Goal: Subscribe to service/newsletter

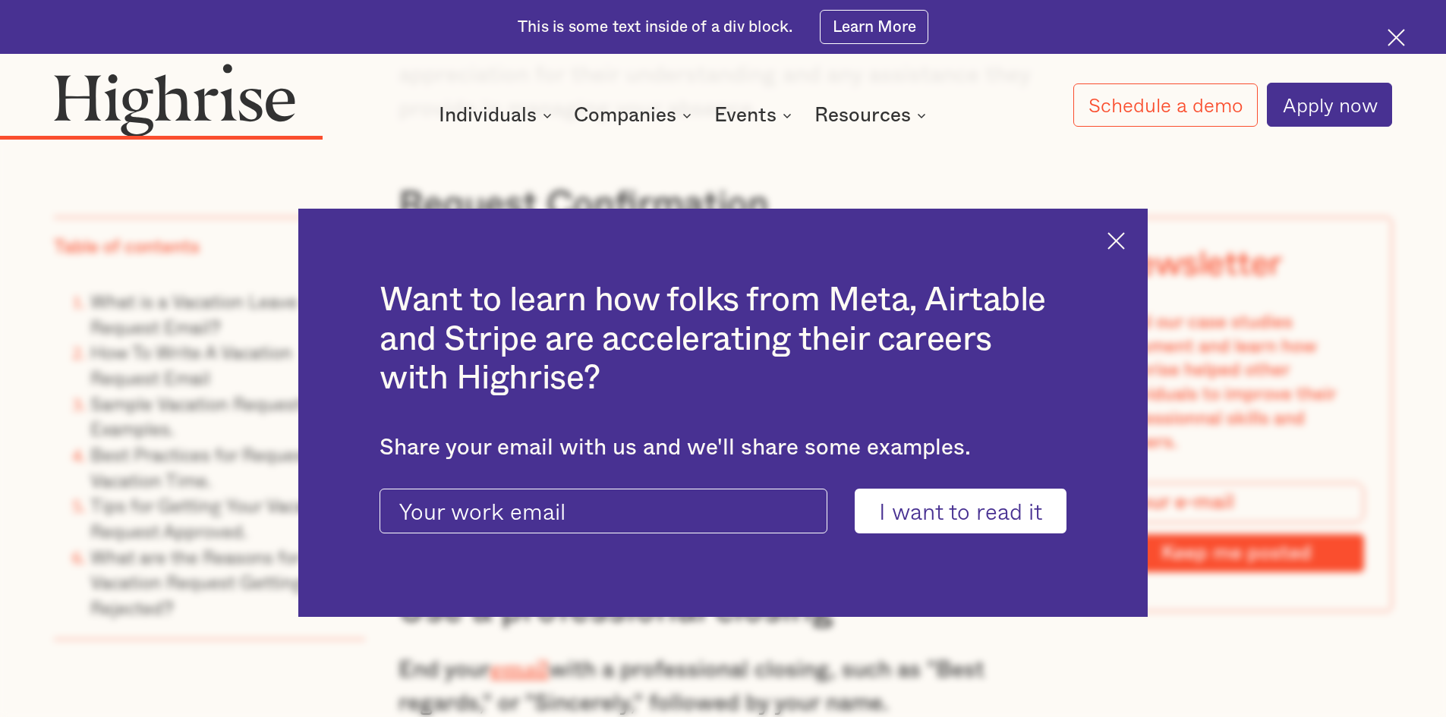
scroll to position [4300, 0]
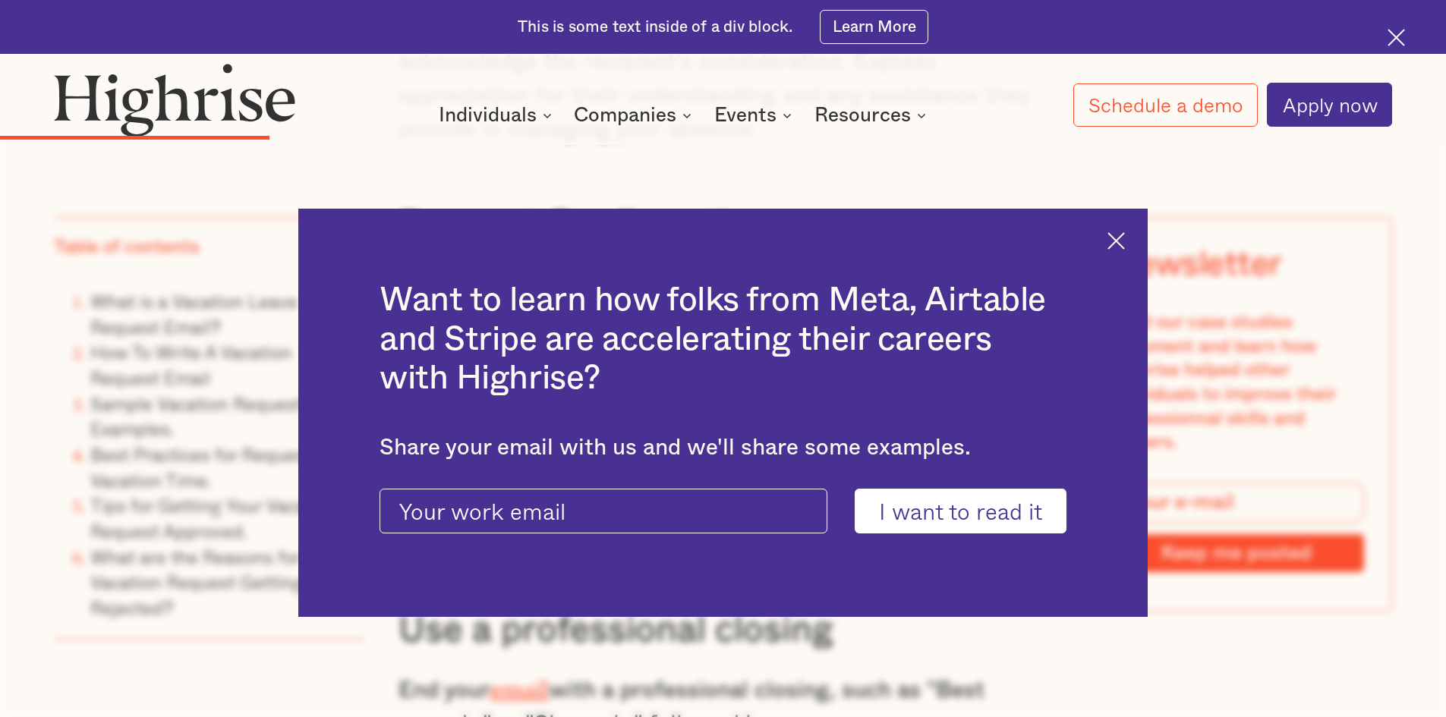
click at [1130, 252] on div "Want to learn how folks from Meta, Airtable and Stripe are accelerating their c…" at bounding box center [723, 413] width 850 height 409
click at [1125, 248] on img at bounding box center [1116, 240] width 17 height 17
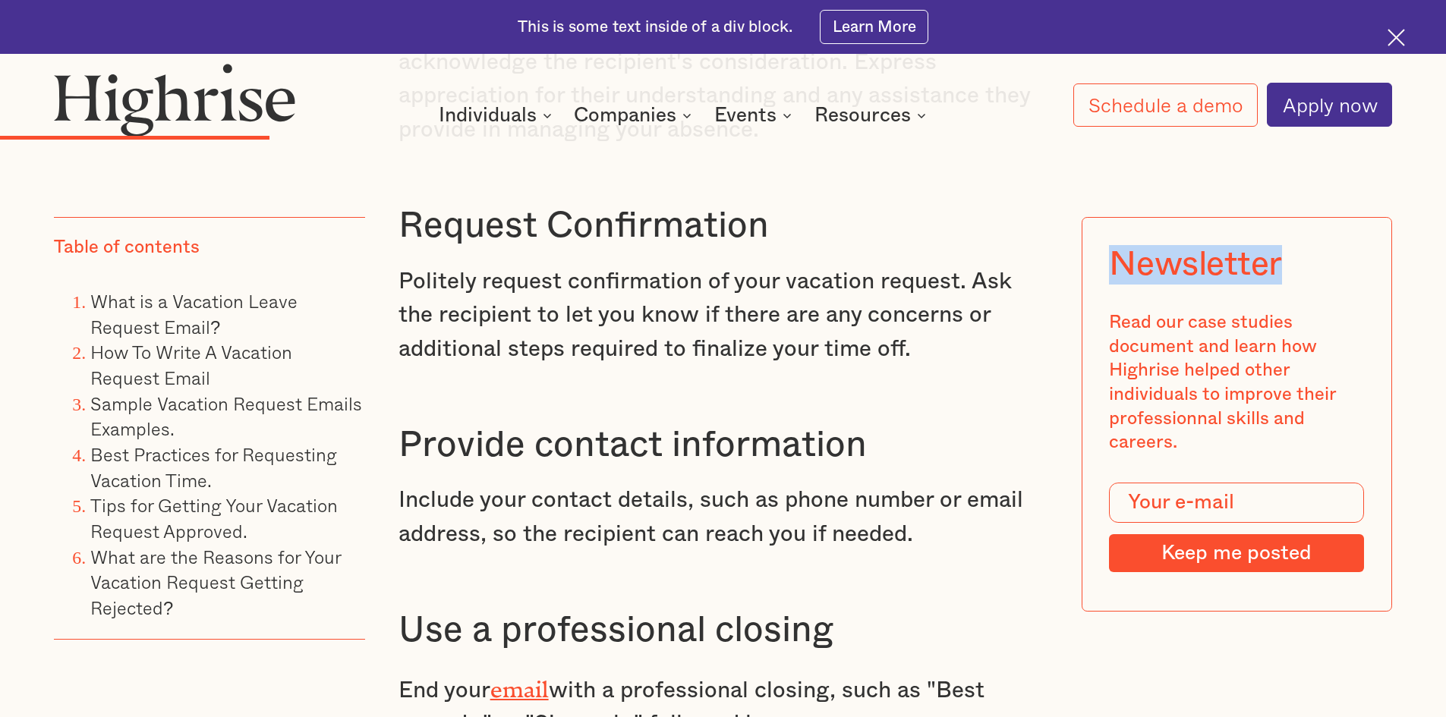
click at [1127, 248] on div "Newsletter" at bounding box center [1195, 263] width 173 height 39
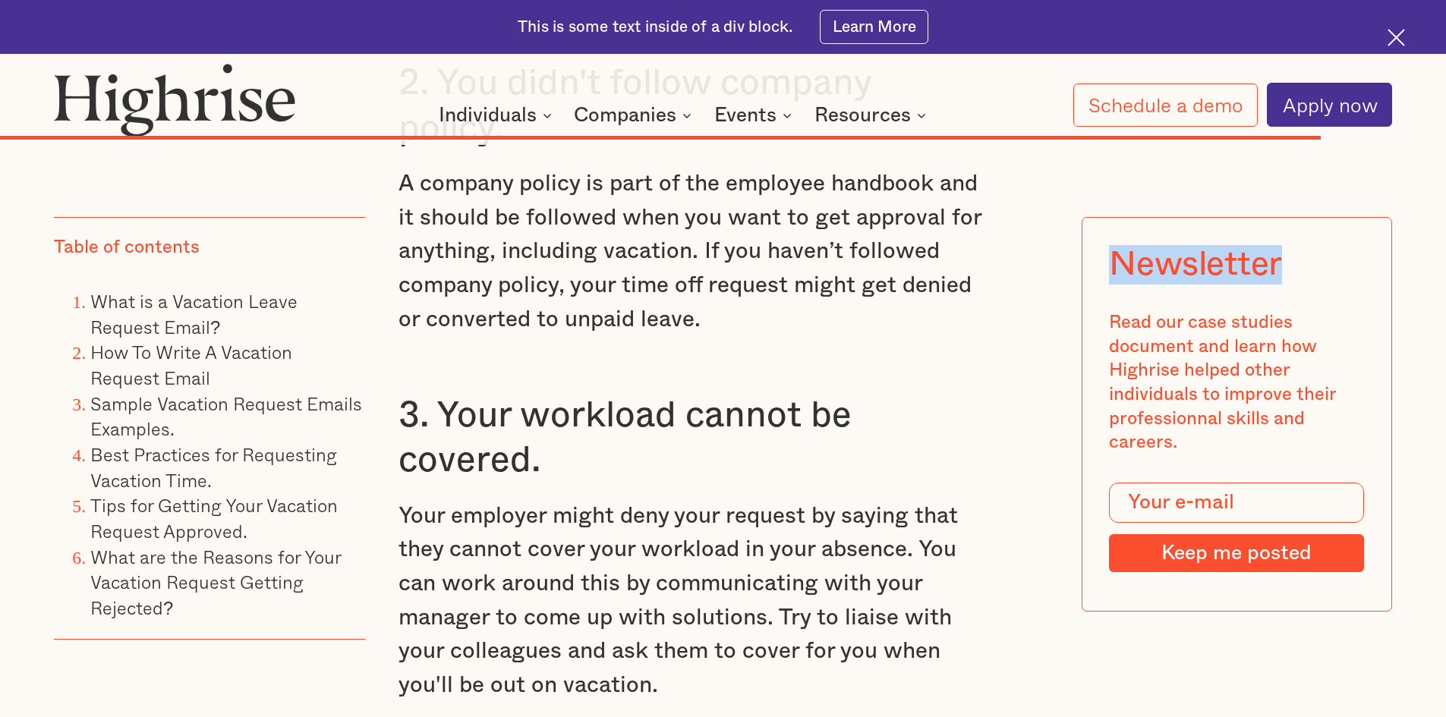
scroll to position [16284, 0]
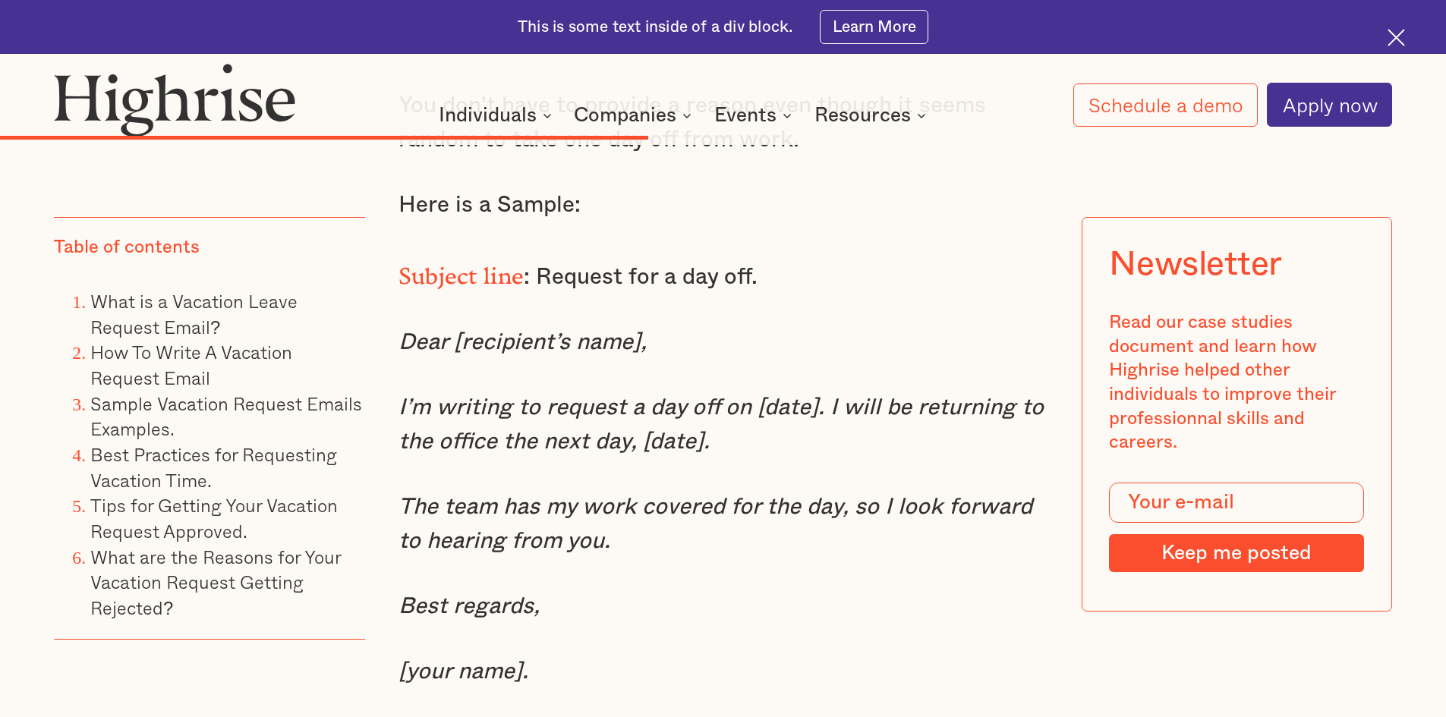
scroll to position [8816, 0]
